Goal: Navigation & Orientation: Find specific page/section

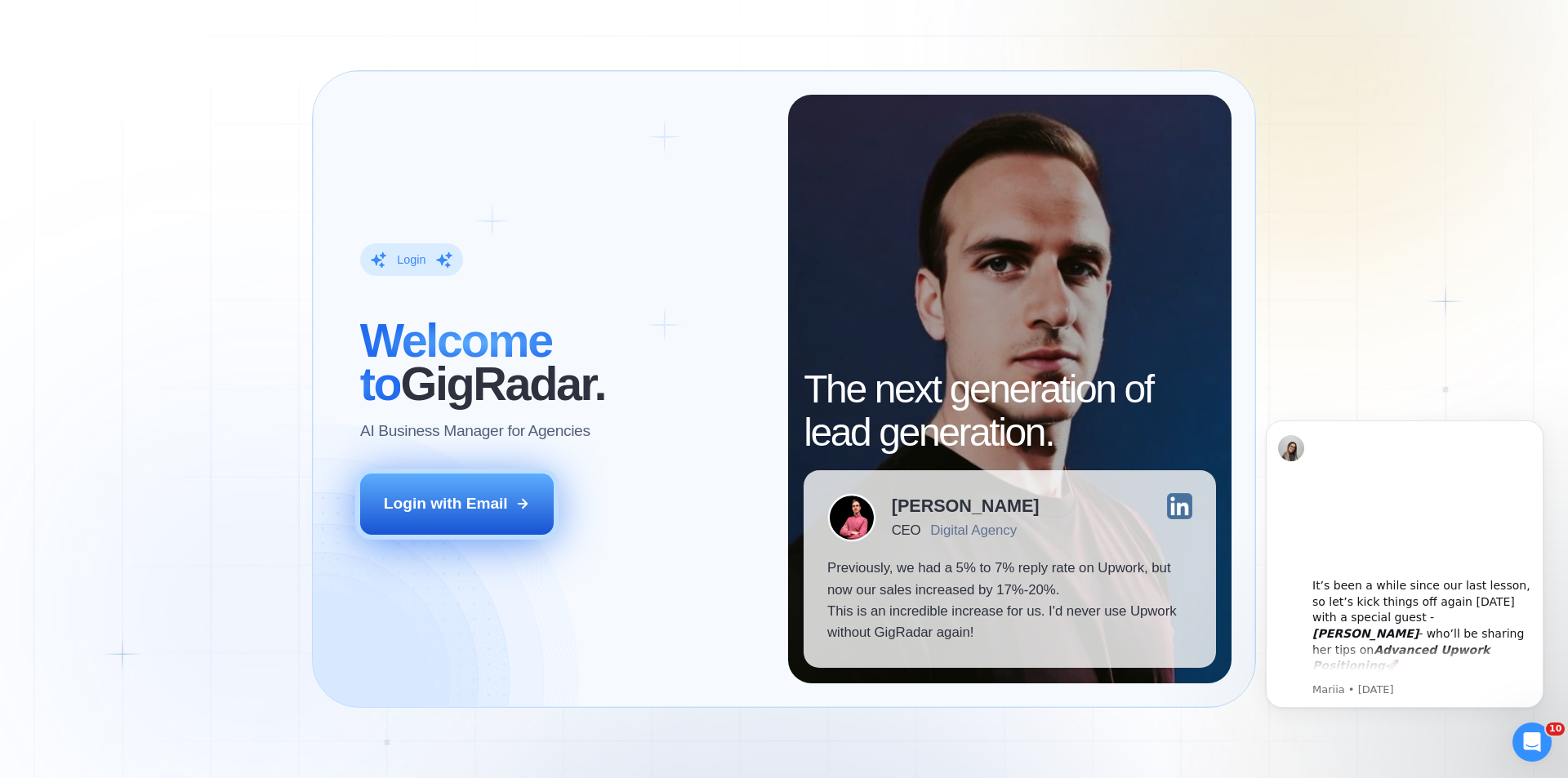
click at [477, 511] on div "Login with Email" at bounding box center [446, 504] width 124 height 21
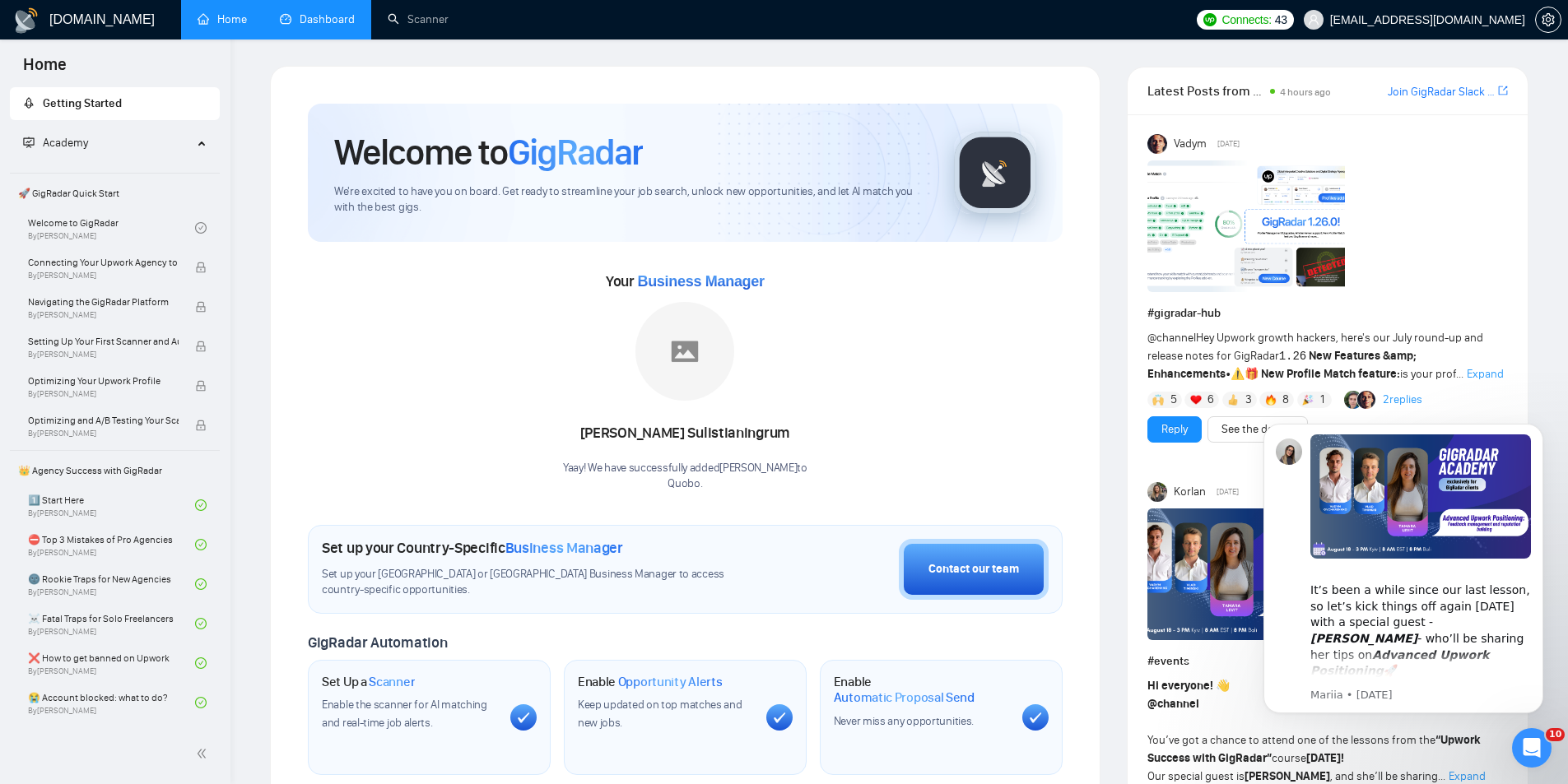
click at [324, 26] on link "Dashboard" at bounding box center [317, 19] width 75 height 14
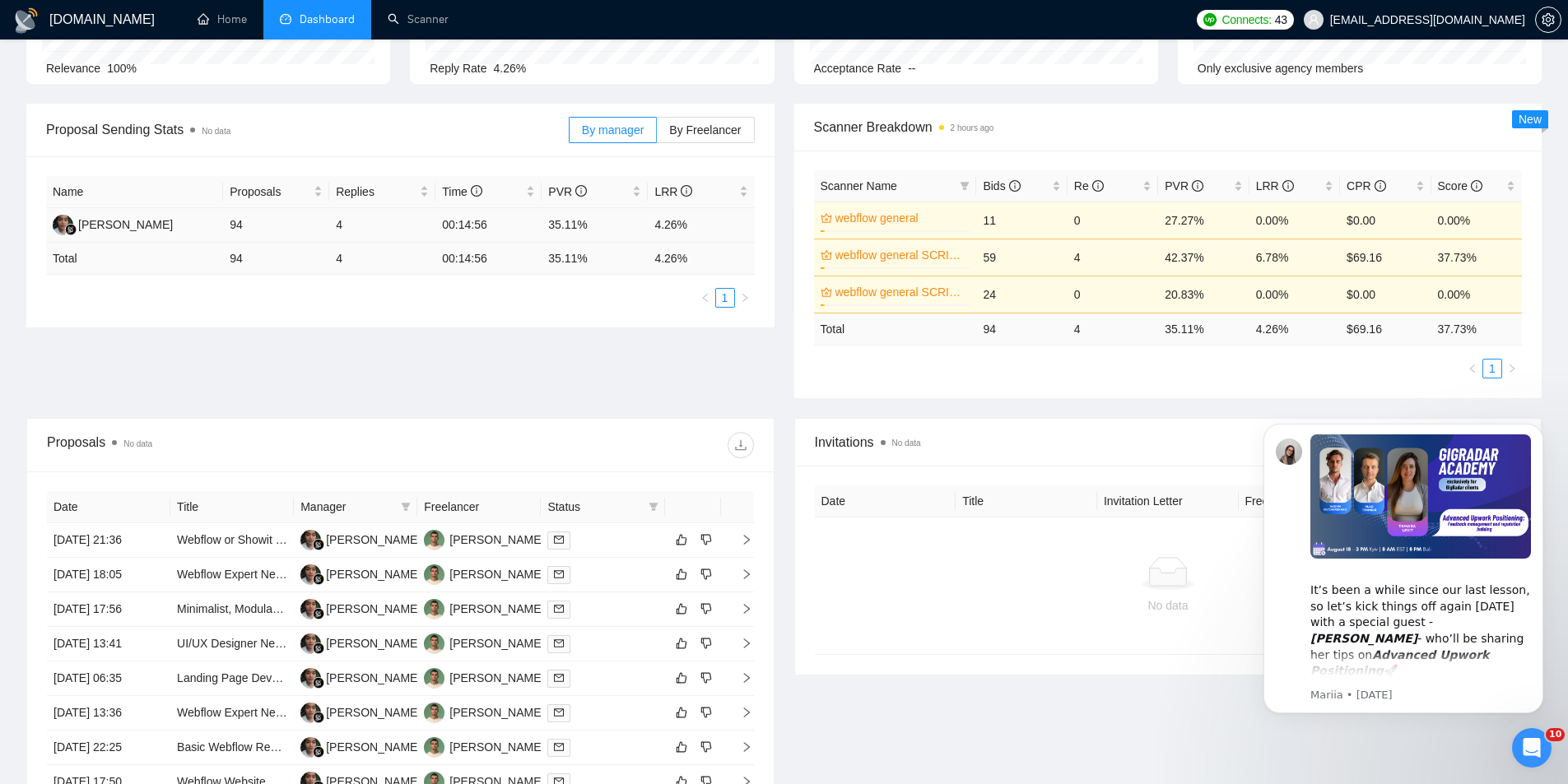
scroll to position [329, 0]
